Goal: Information Seeking & Learning: Compare options

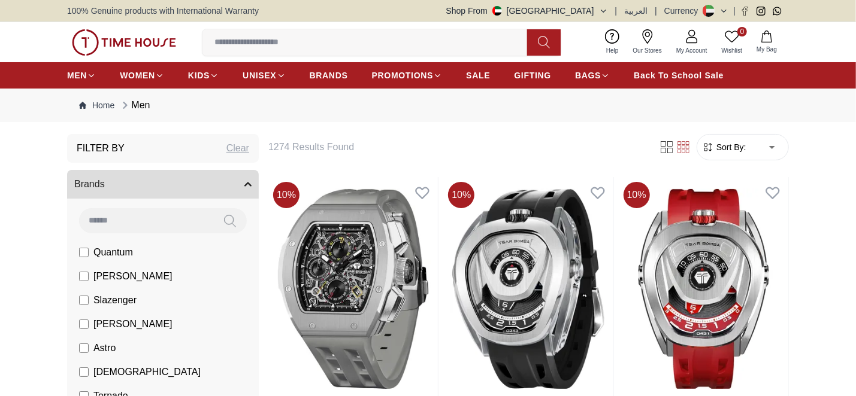
scroll to position [259, 0]
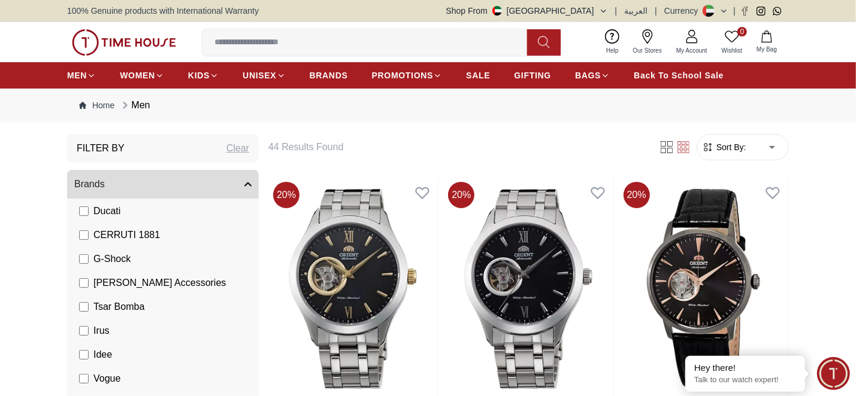
click at [718, 147] on span "Sort By:" at bounding box center [730, 147] width 32 height 12
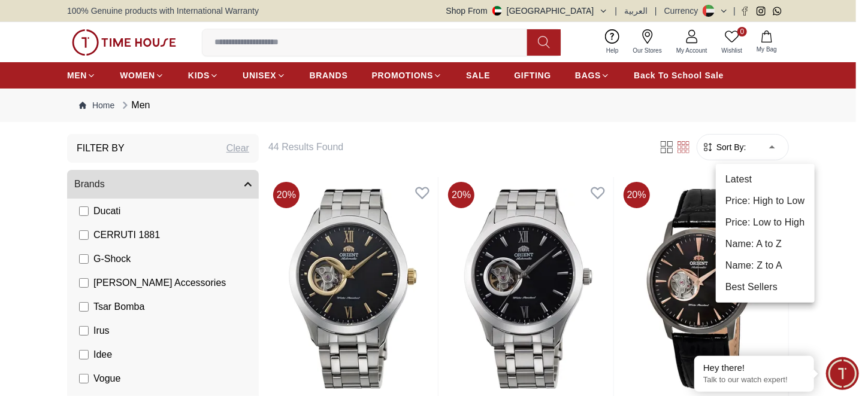
click at [742, 216] on li "Price: Low to High" at bounding box center [765, 223] width 99 height 22
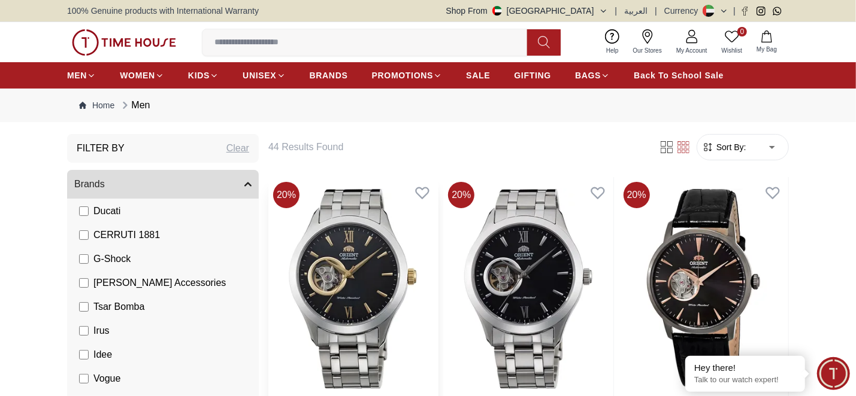
type input "*"
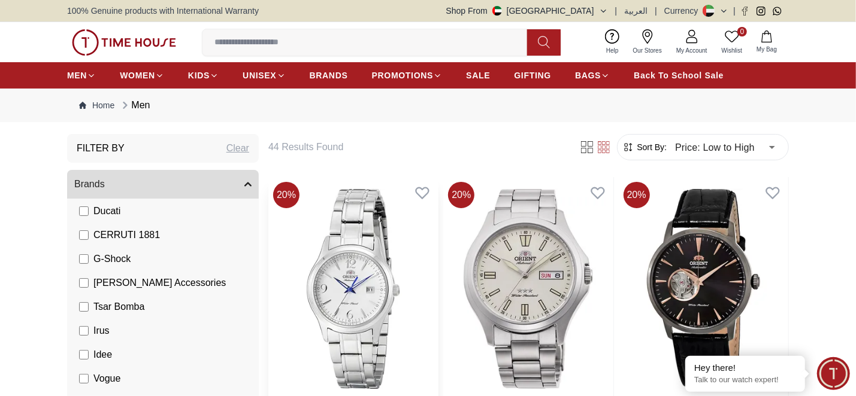
scroll to position [259, 0]
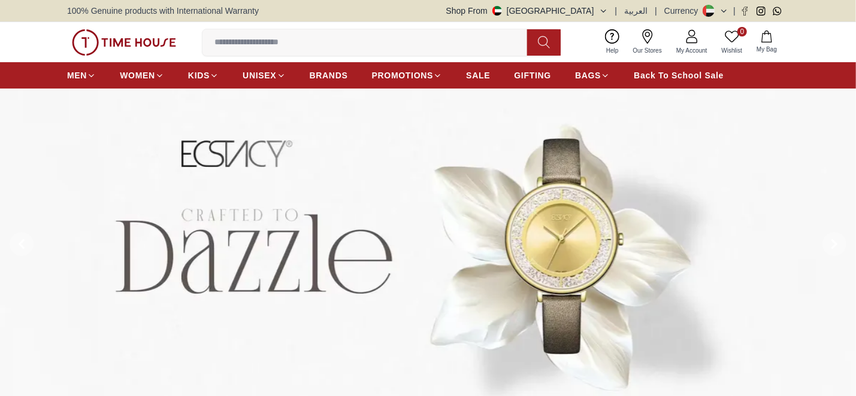
click at [262, 34] on input at bounding box center [369, 43] width 334 height 24
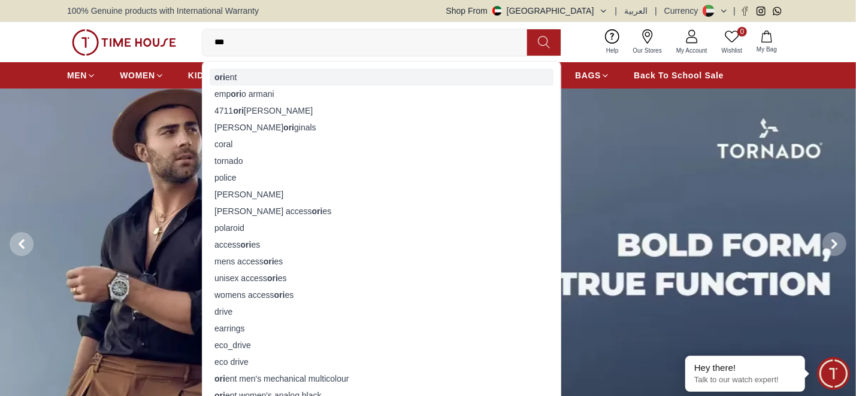
type input "***"
click at [244, 78] on div "ori ent" at bounding box center [382, 77] width 344 height 17
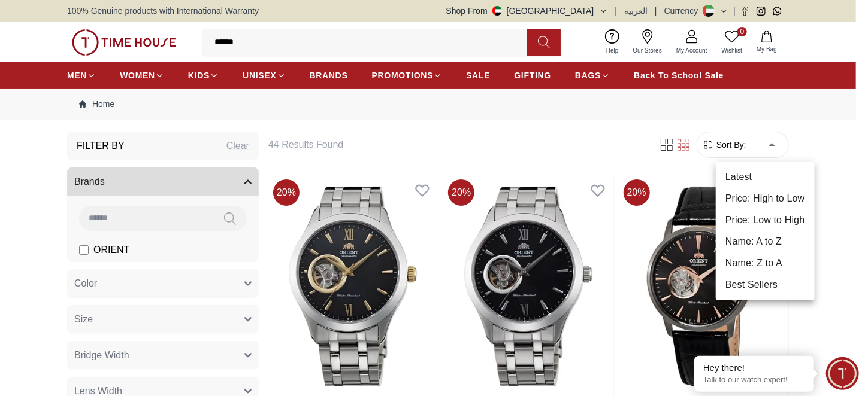
click at [752, 222] on li "Price: Low to High" at bounding box center [765, 221] width 99 height 22
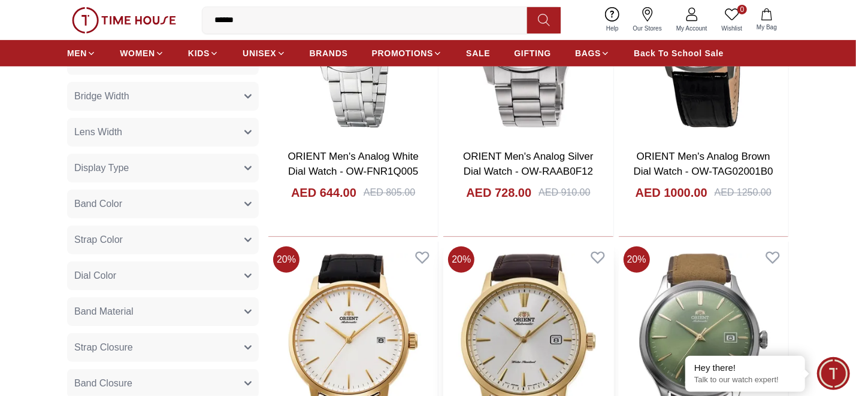
scroll to position [519, 0]
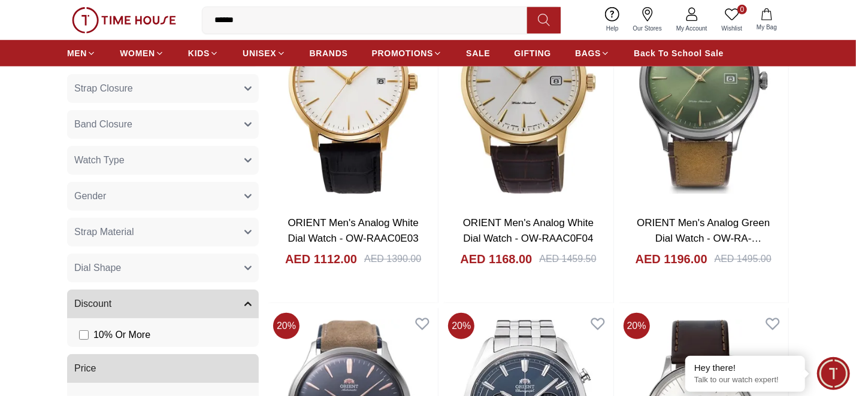
type input "******"
